Goal: Information Seeking & Learning: Learn about a topic

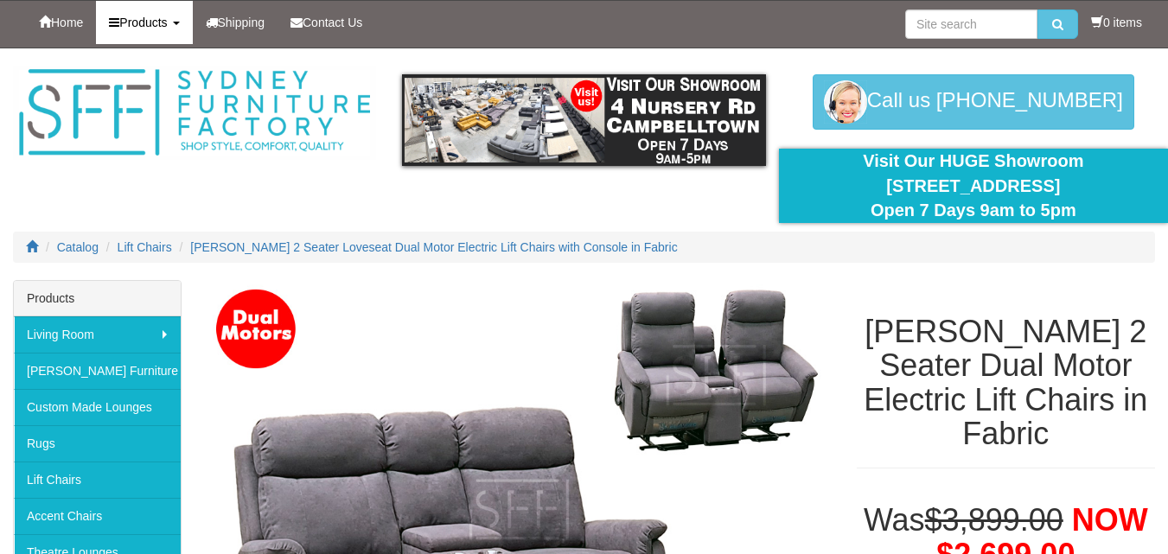
click at [176, 32] on link "Products" at bounding box center [144, 22] width 96 height 43
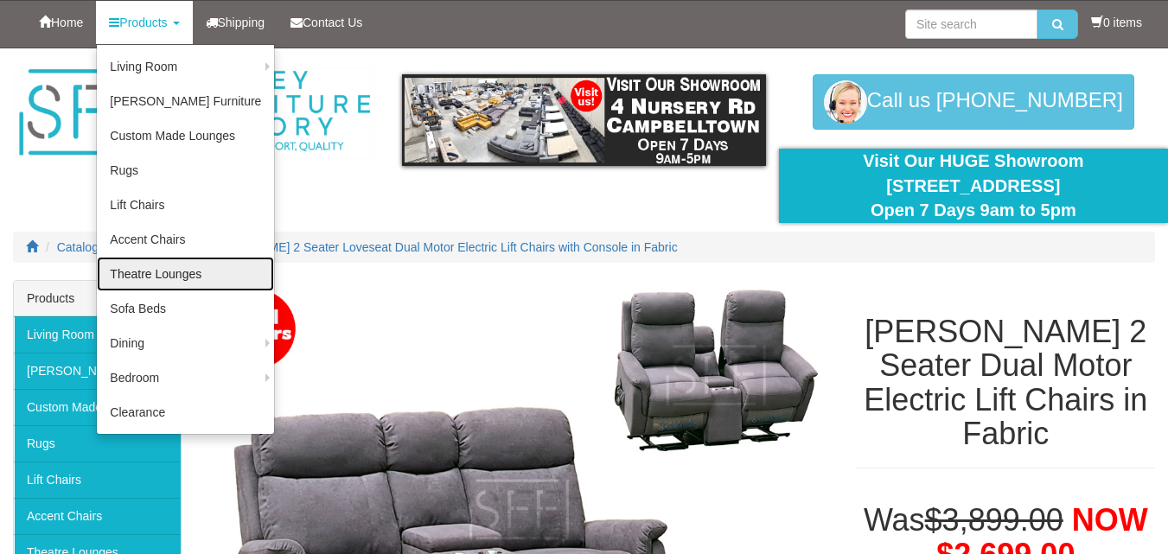
click at [175, 278] on link "Theatre Lounges" at bounding box center [185, 274] width 177 height 35
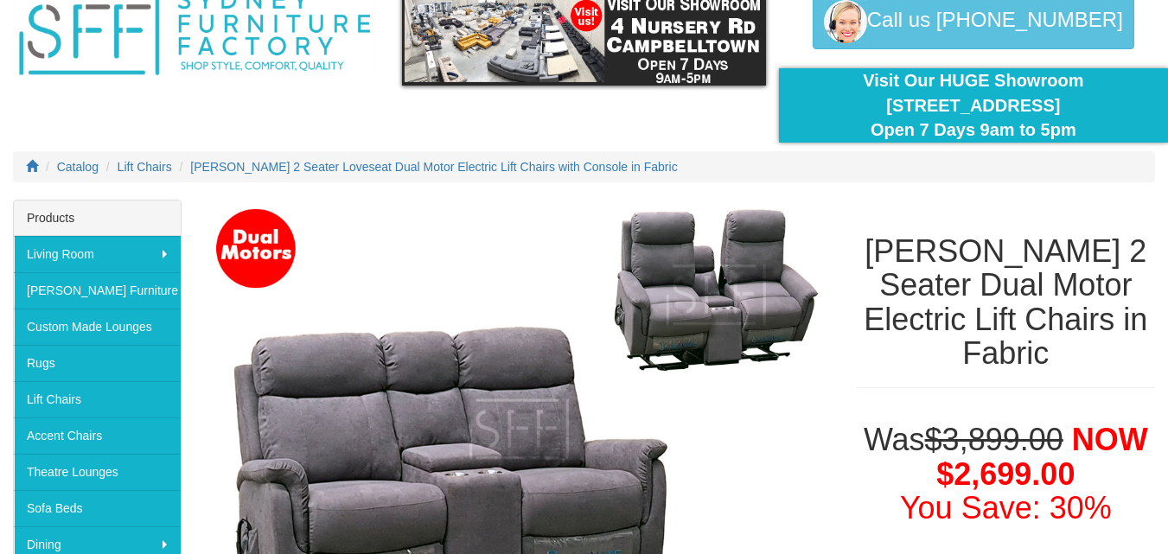
scroll to position [173, 0]
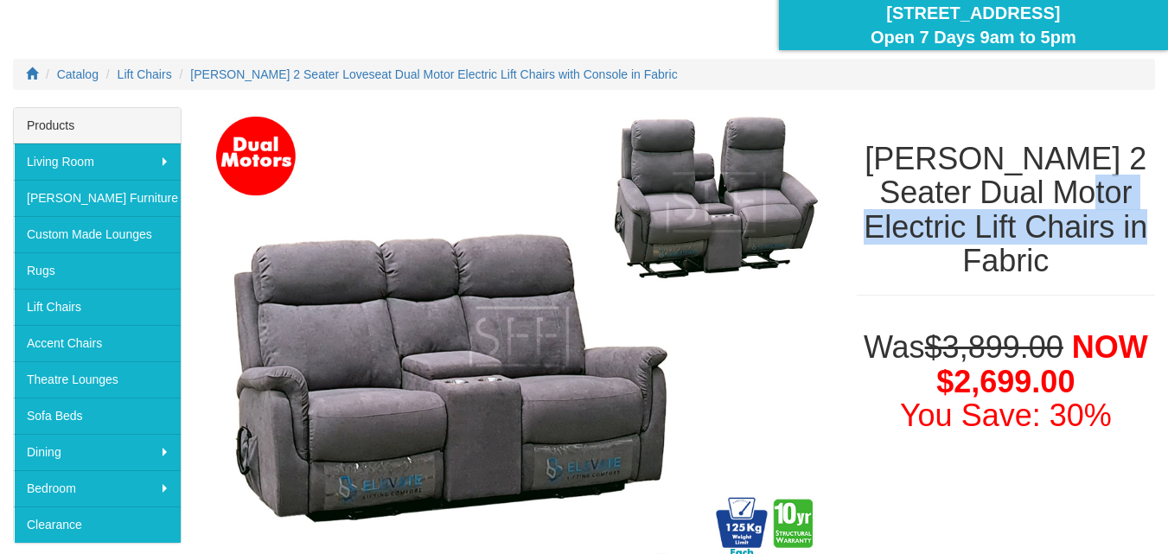
drag, startPoint x: 1118, startPoint y: 227, endPoint x: 1023, endPoint y: 202, distance: 97.5
click at [1023, 202] on h1 "[PERSON_NAME] 2 Seater Dual Motor Electric Lift Chairs in Fabric" at bounding box center [1006, 210] width 298 height 137
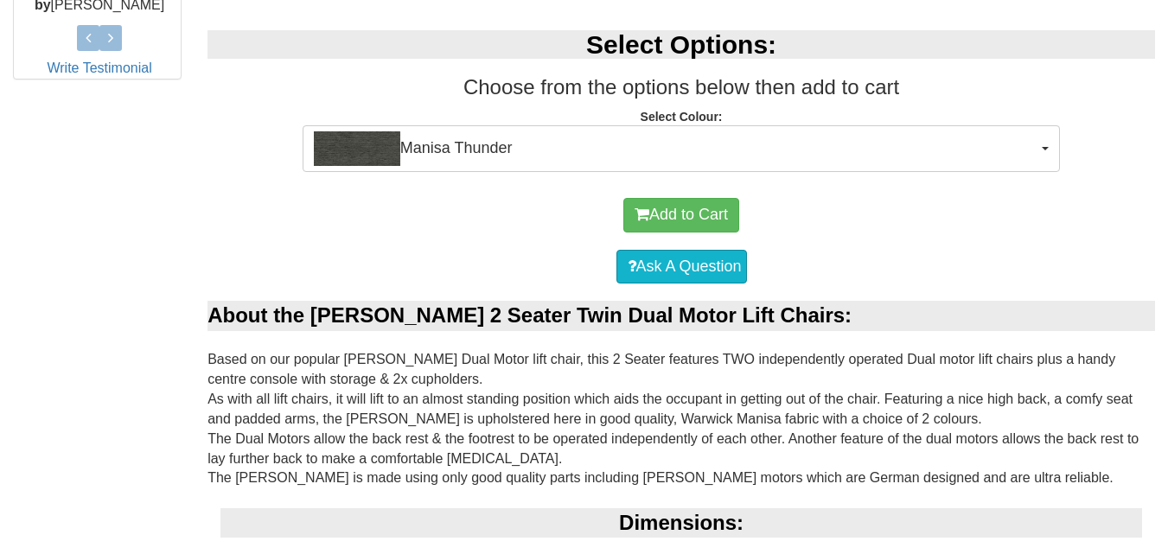
scroll to position [951, 0]
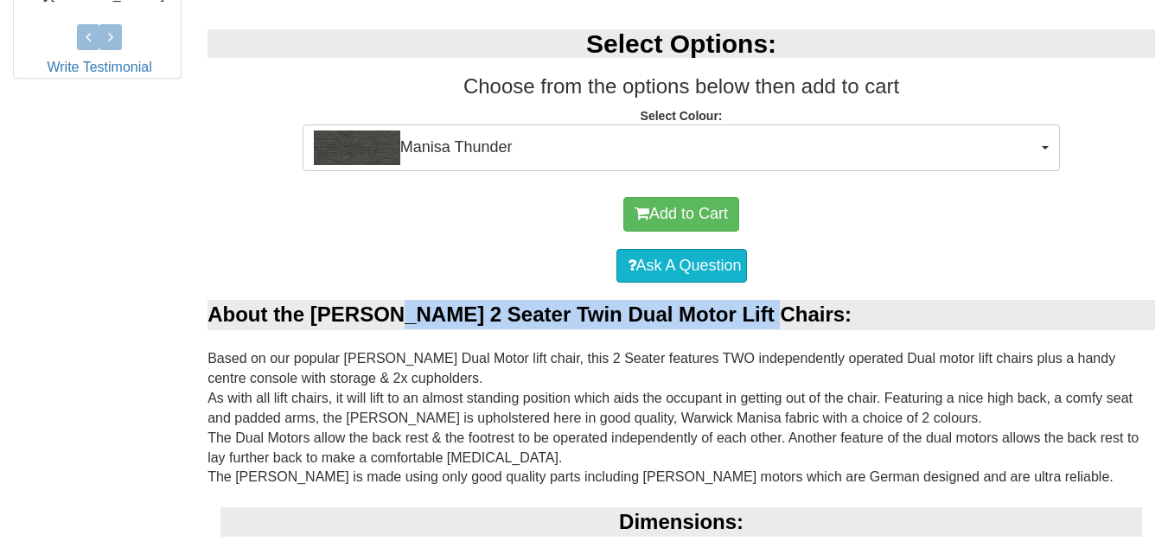
drag, startPoint x: 761, startPoint y: 316, endPoint x: 382, endPoint y: 311, distance: 378.6
click at [382, 311] on div "About the [PERSON_NAME] 2 Seater Twin Dual Motor Lift Chairs:" at bounding box center [680, 314] width 947 height 29
copy div "2 Seater Twin Dual Motor Lift Chairs:"
